Goal: Find specific fact: Find specific fact

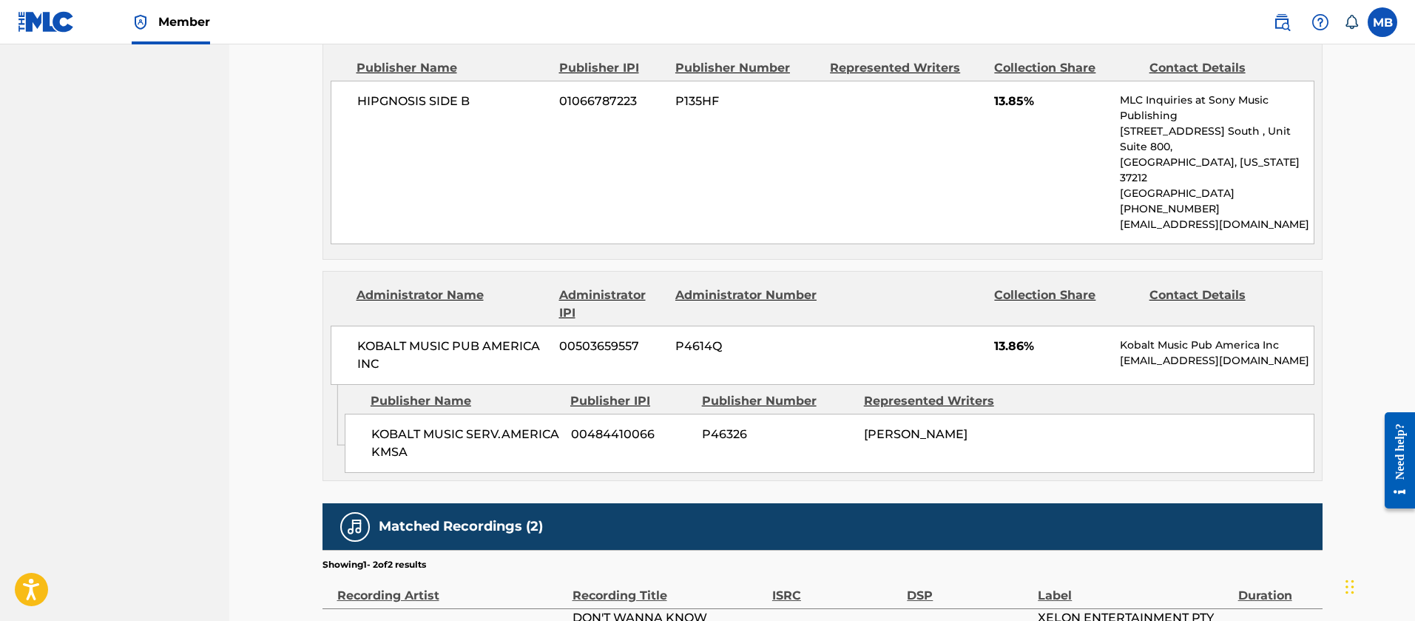
scroll to position [4030, 0]
click at [167, 12] on link "Member" at bounding box center [171, 22] width 78 height 44
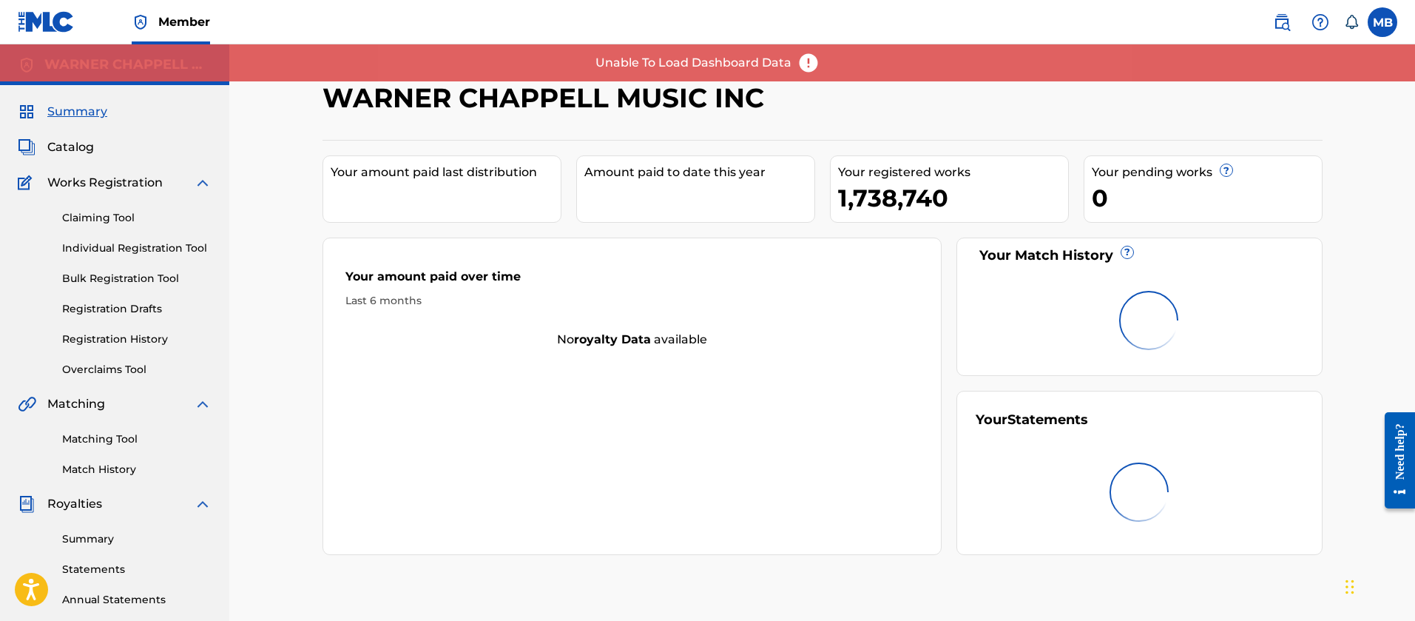
click at [75, 139] on span "Catalog" at bounding box center [70, 147] width 47 height 18
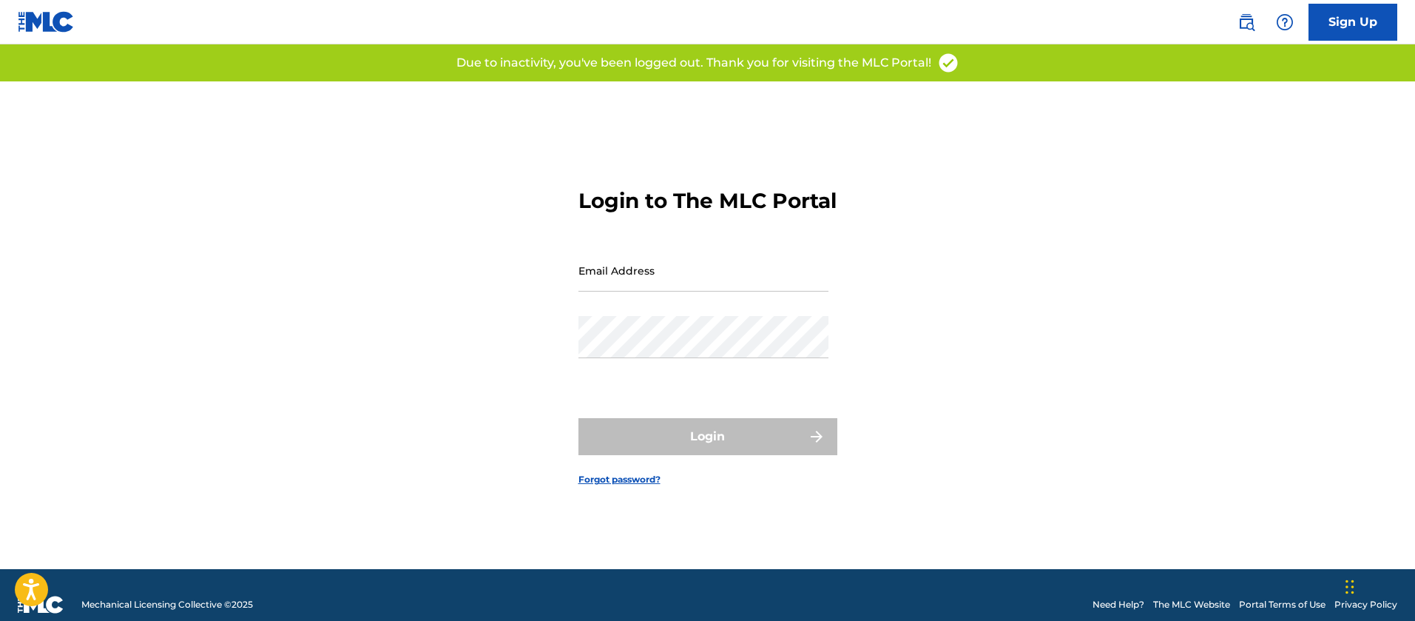
click at [700, 291] on input "Email Address" at bounding box center [703, 270] width 250 height 42
type input "[PERSON_NAME][EMAIL_ADDRESS][PERSON_NAME][DOMAIN_NAME]"
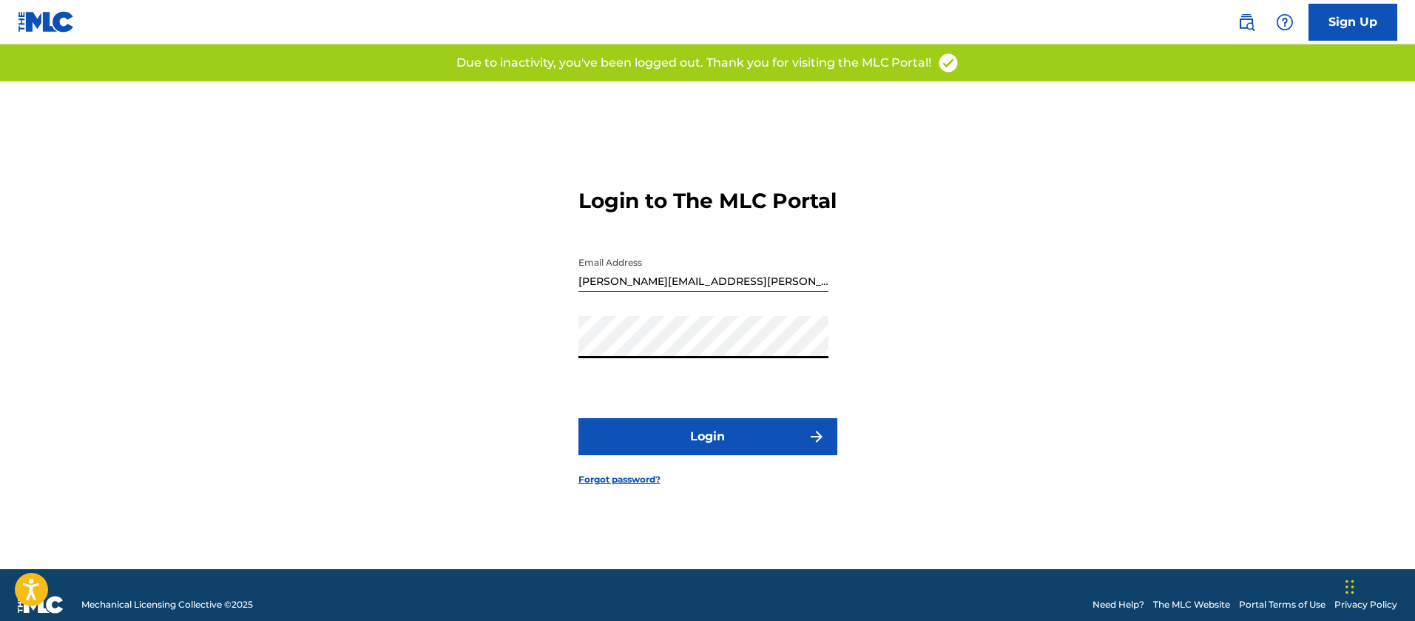
click at [578, 418] on button "Login" at bounding box center [707, 436] width 259 height 37
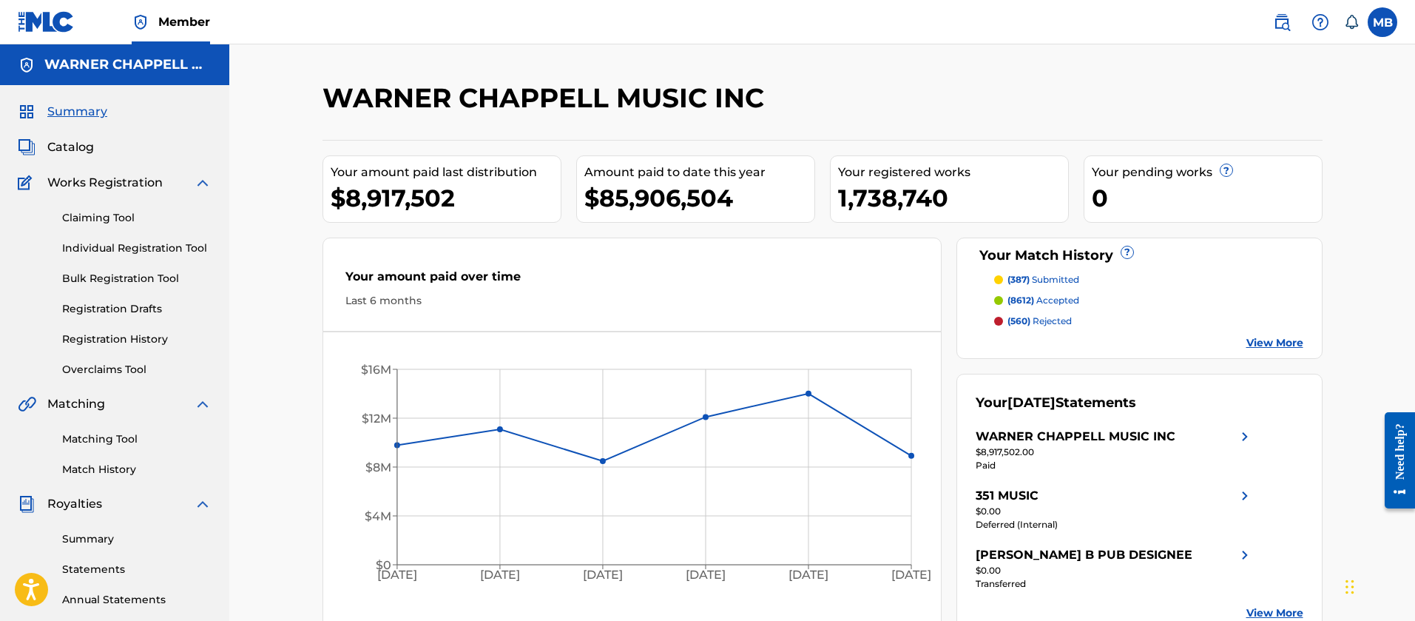
click at [62, 146] on span "Catalog" at bounding box center [70, 147] width 47 height 18
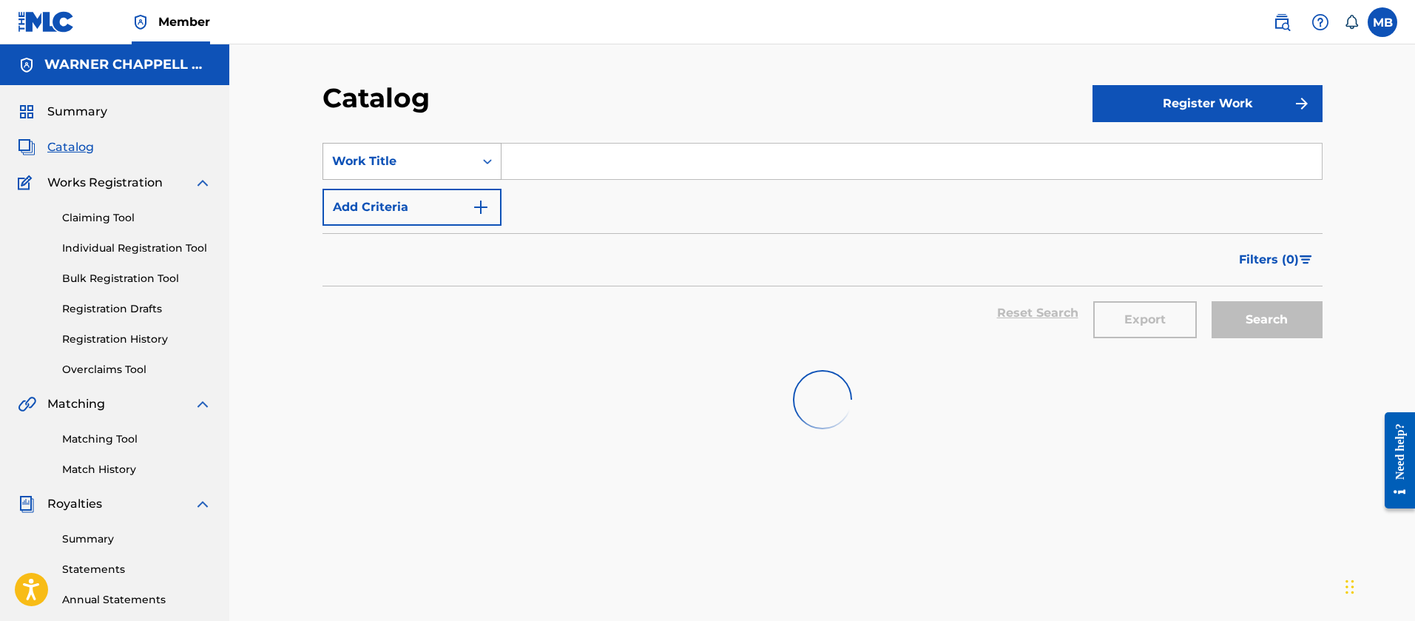
click at [372, 158] on div "Work Title" at bounding box center [398, 161] width 133 height 18
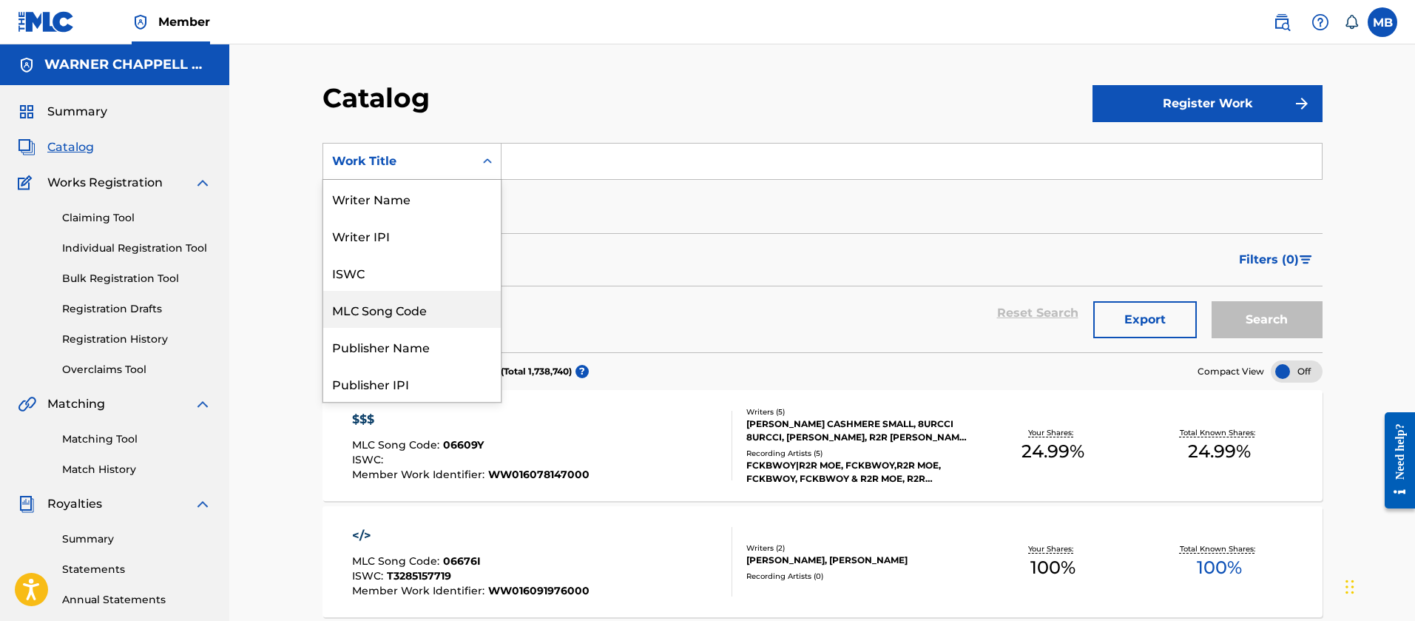
click at [423, 312] on div "MLC Song Code" at bounding box center [412, 309] width 178 height 37
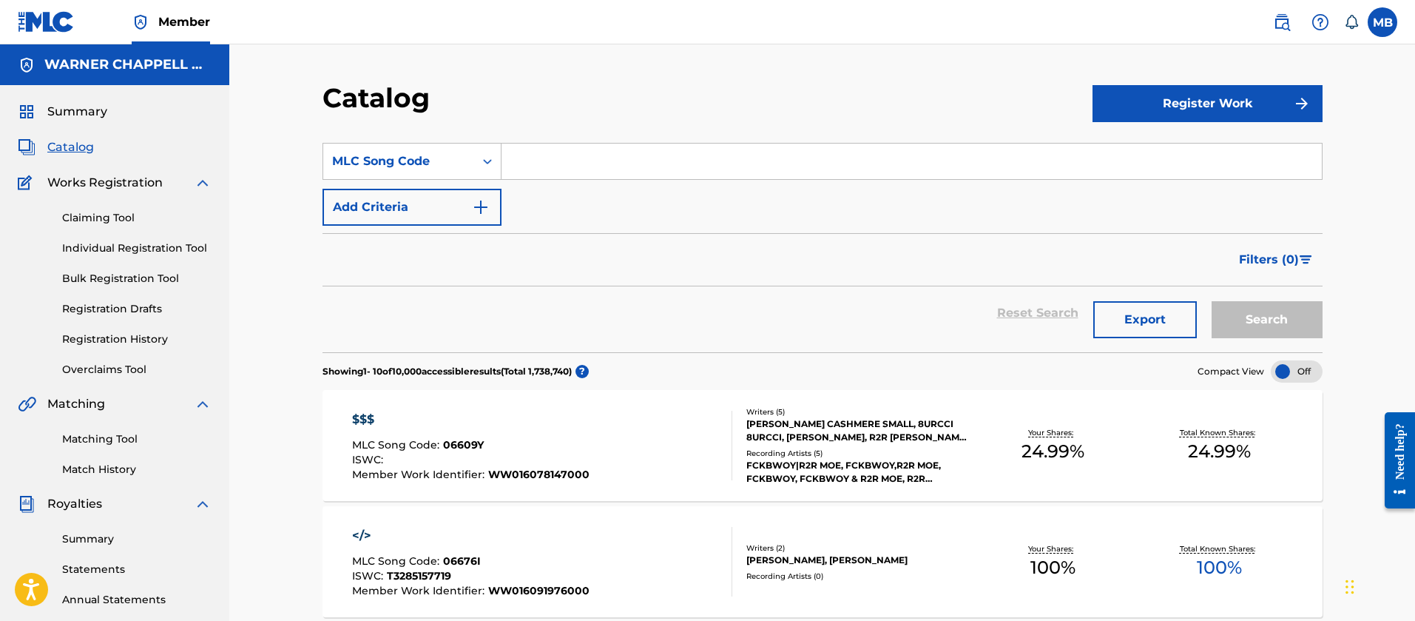
click at [612, 166] on input "Search Form" at bounding box center [911, 161] width 820 height 36
paste input "R62005"
type input "R62005"
click at [1211, 301] on button "Search" at bounding box center [1266, 319] width 111 height 37
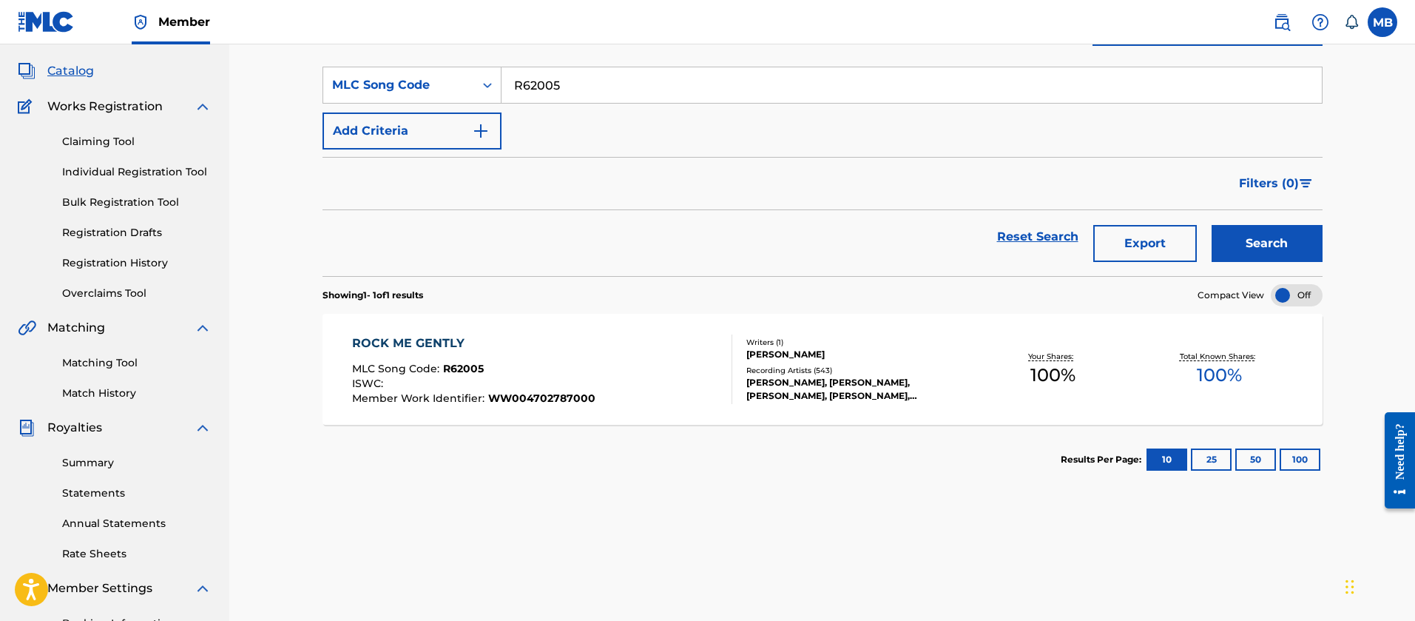
scroll to position [111, 0]
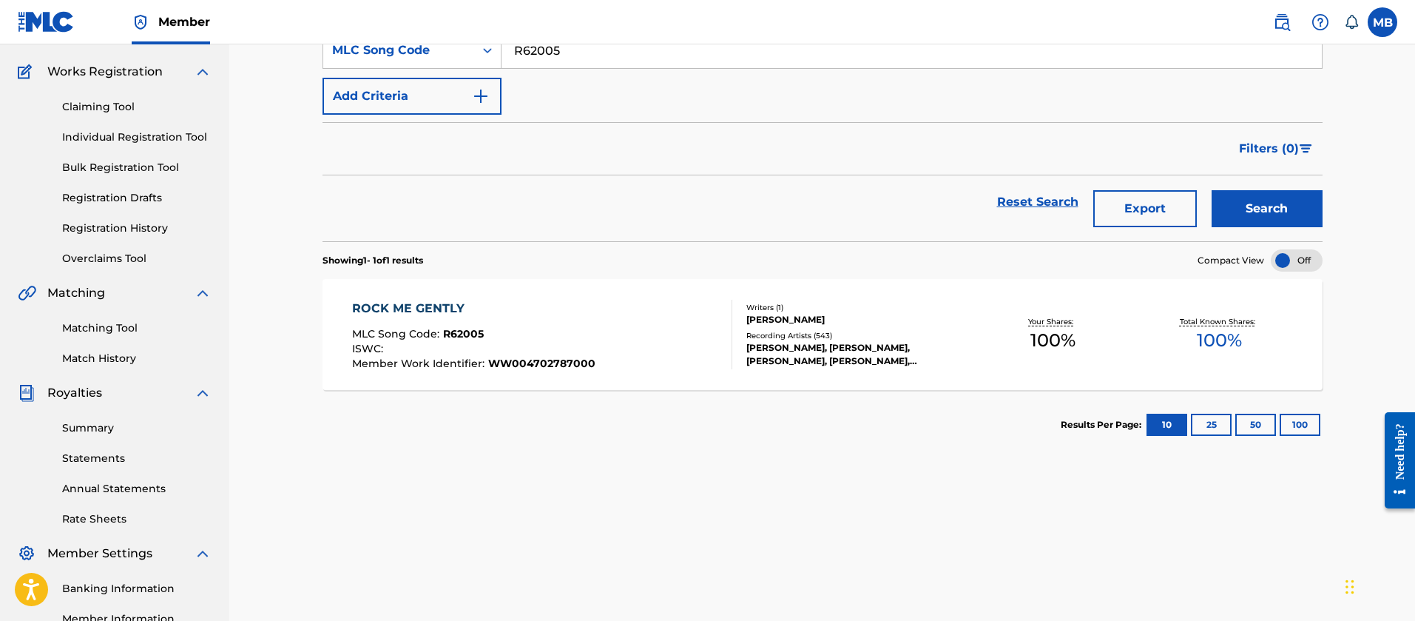
click at [619, 341] on div "ROCK ME GENTLY MLC Song Code : R62005 ISWC : Member Work Identifier : WW0047027…" at bounding box center [542, 335] width 380 height 70
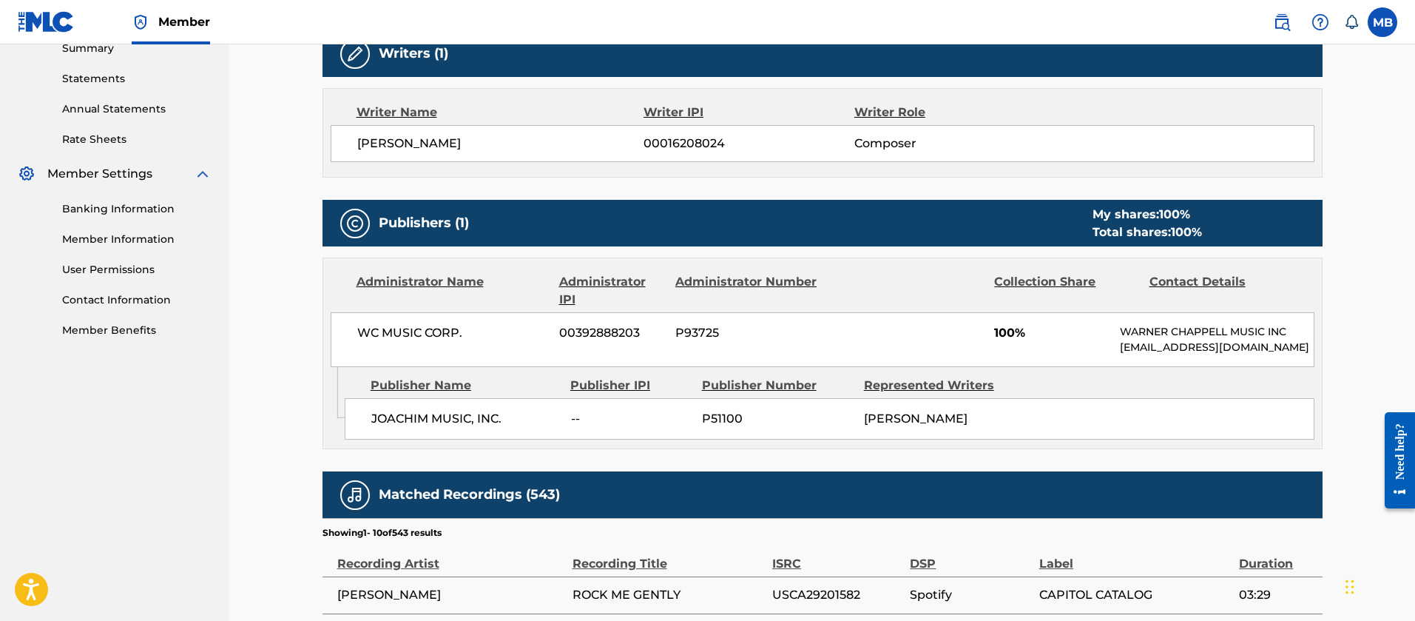
scroll to position [888, 0]
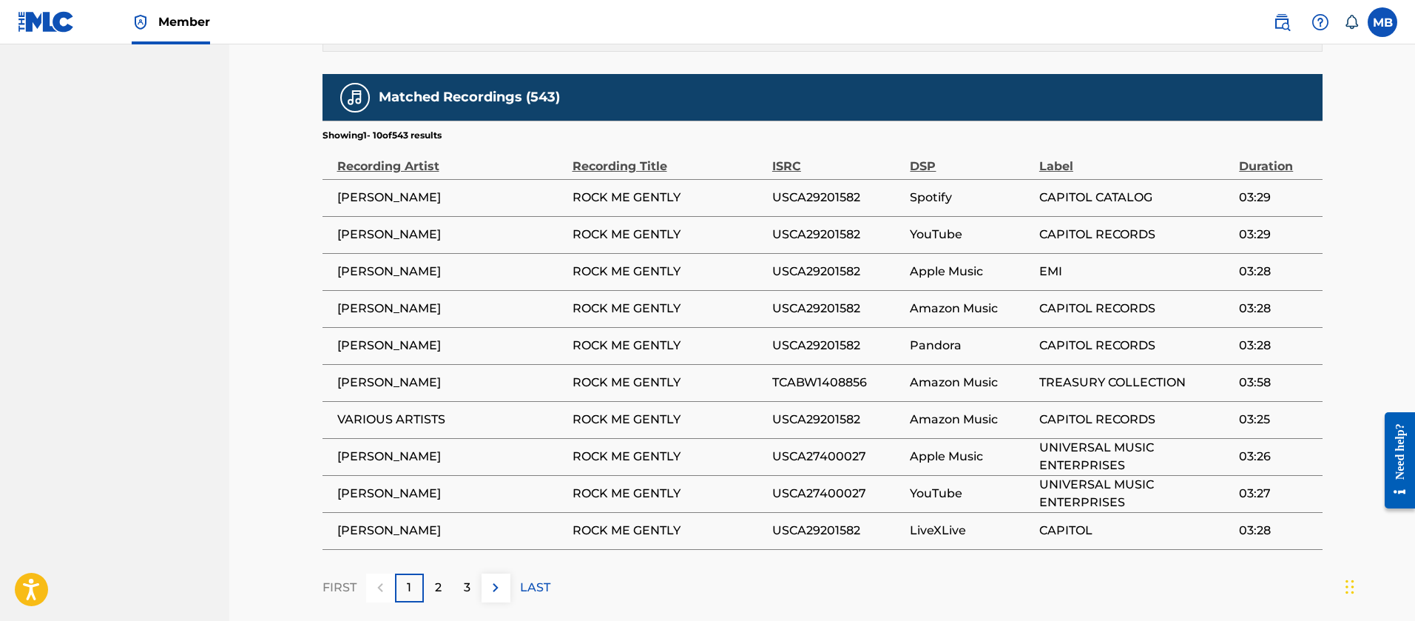
click at [811, 206] on span "USCA29201582" at bounding box center [837, 198] width 131 height 18
copy span "USCA29201582"
